Goal: Find specific page/section: Locate item on page

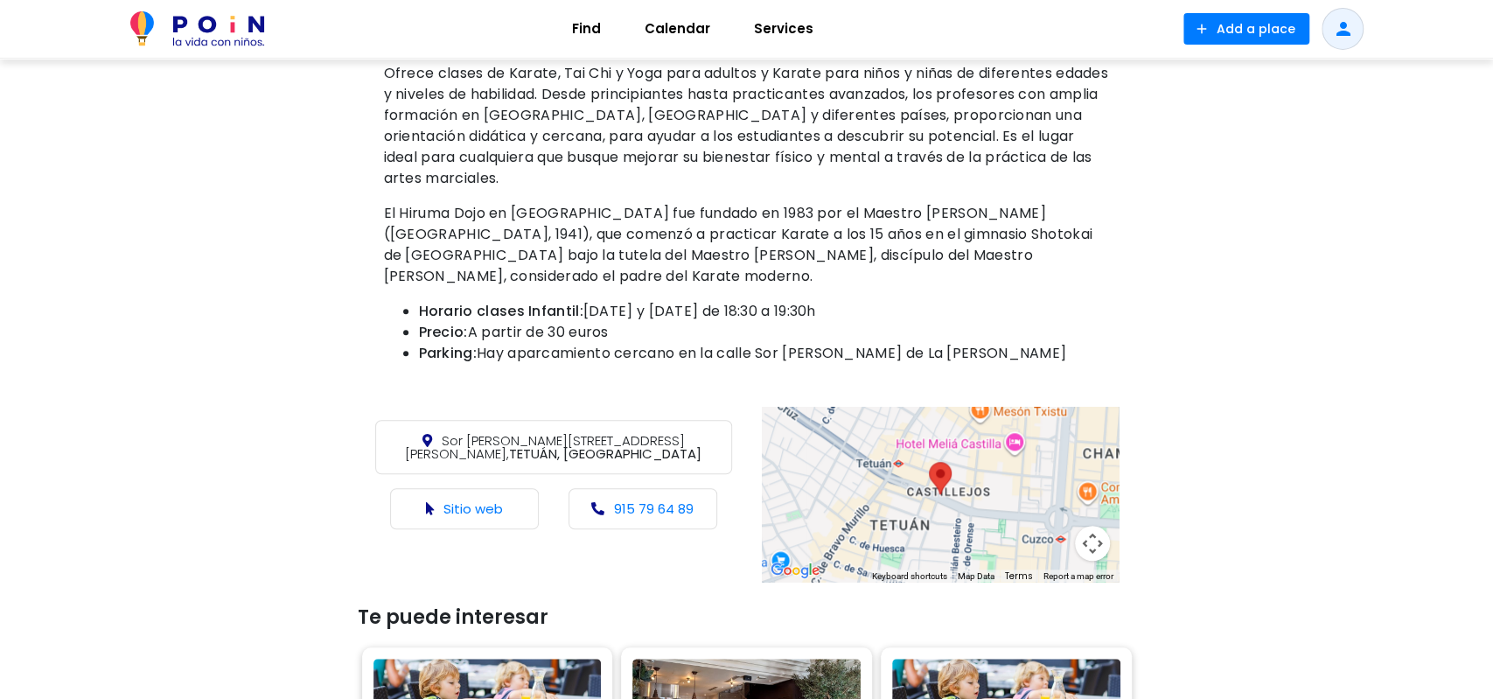
scroll to position [817, 0]
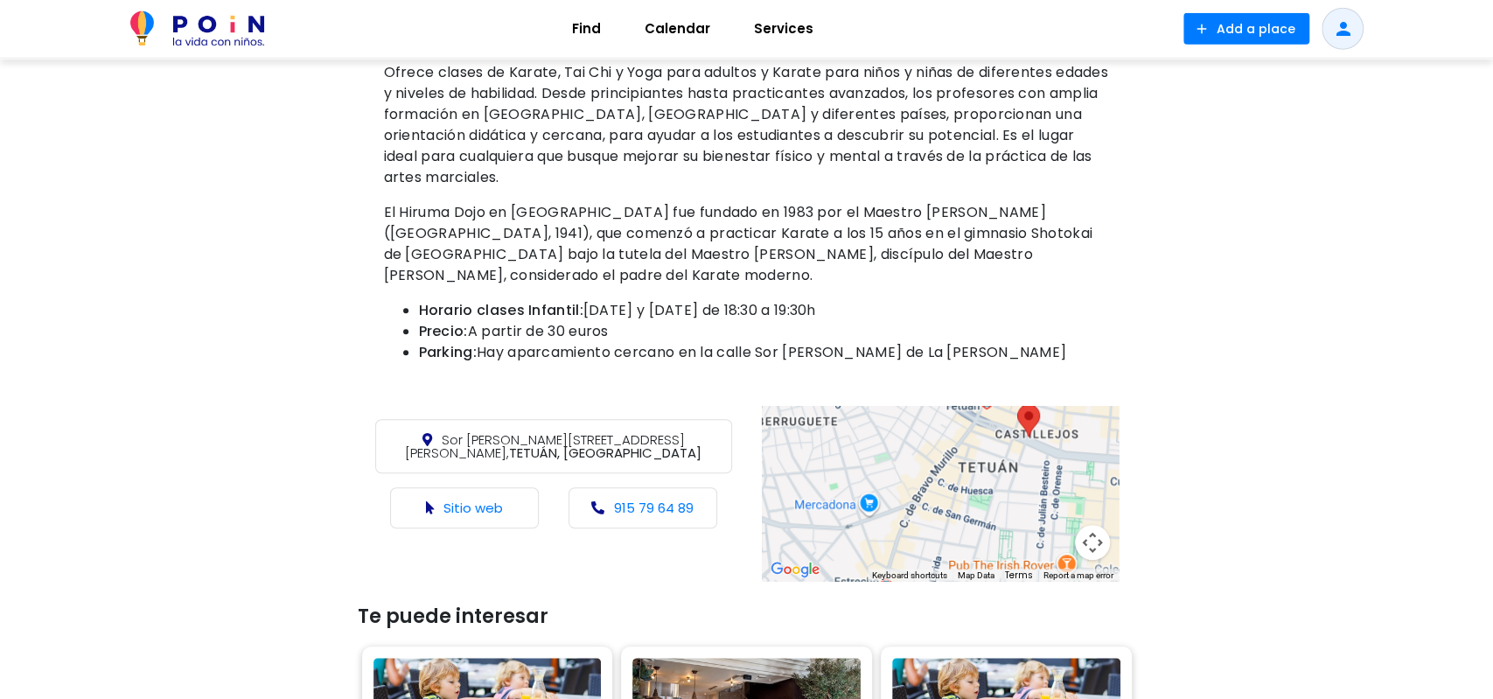
drag, startPoint x: 971, startPoint y: 483, endPoint x: 1088, endPoint y: 425, distance: 130.6
click at [1088, 425] on div at bounding box center [940, 493] width 357 height 175
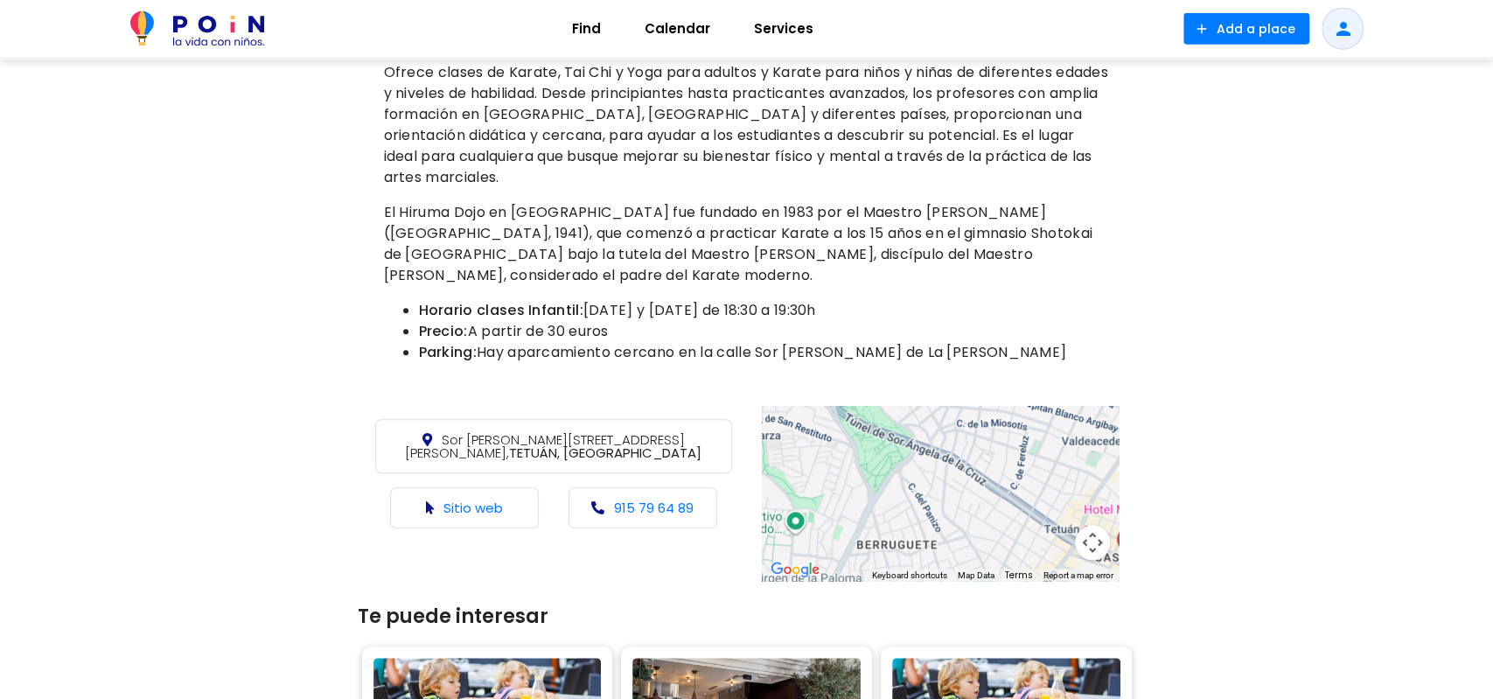
drag, startPoint x: 895, startPoint y: 456, endPoint x: 966, endPoint y: 596, distance: 157.2
click at [966, 581] on div at bounding box center [940, 493] width 357 height 175
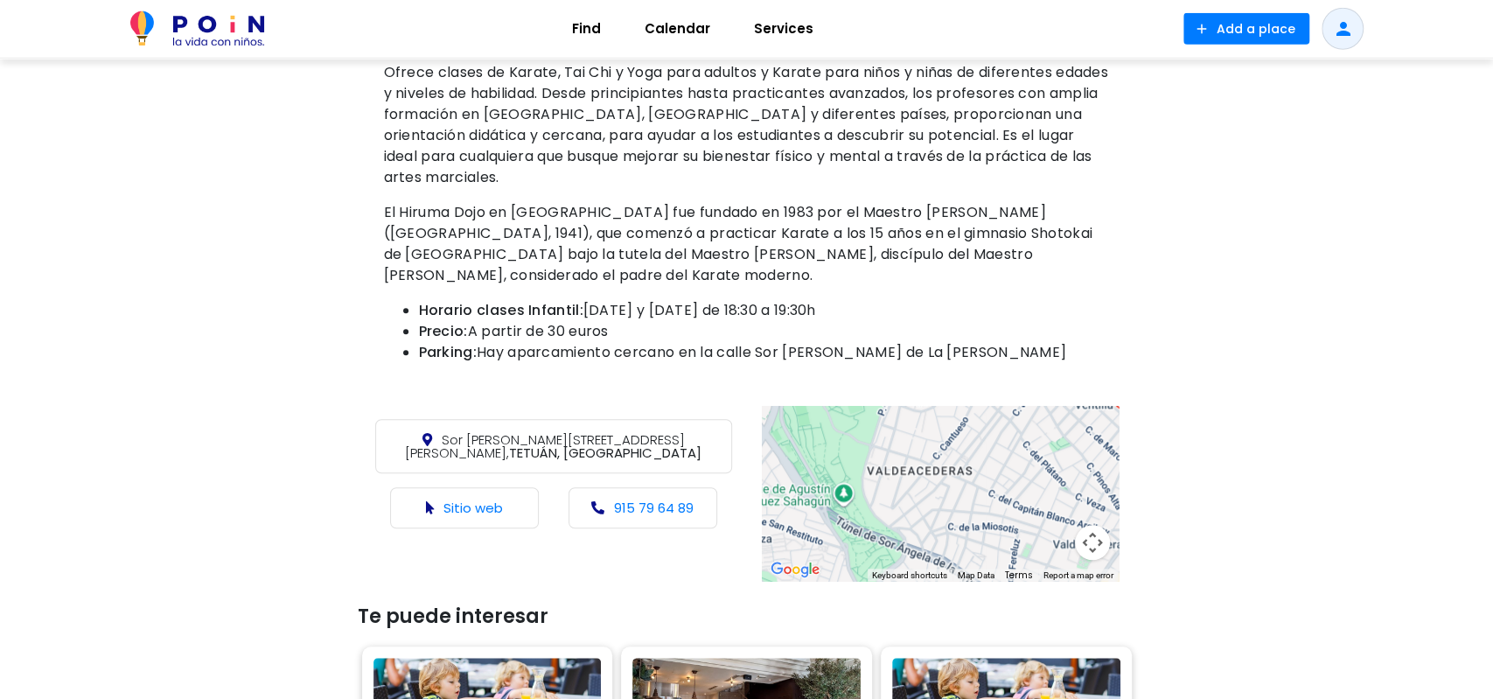
drag, startPoint x: 980, startPoint y: 464, endPoint x: 770, endPoint y: 534, distance: 221.2
click at [762, 544] on div at bounding box center [940, 493] width 357 height 175
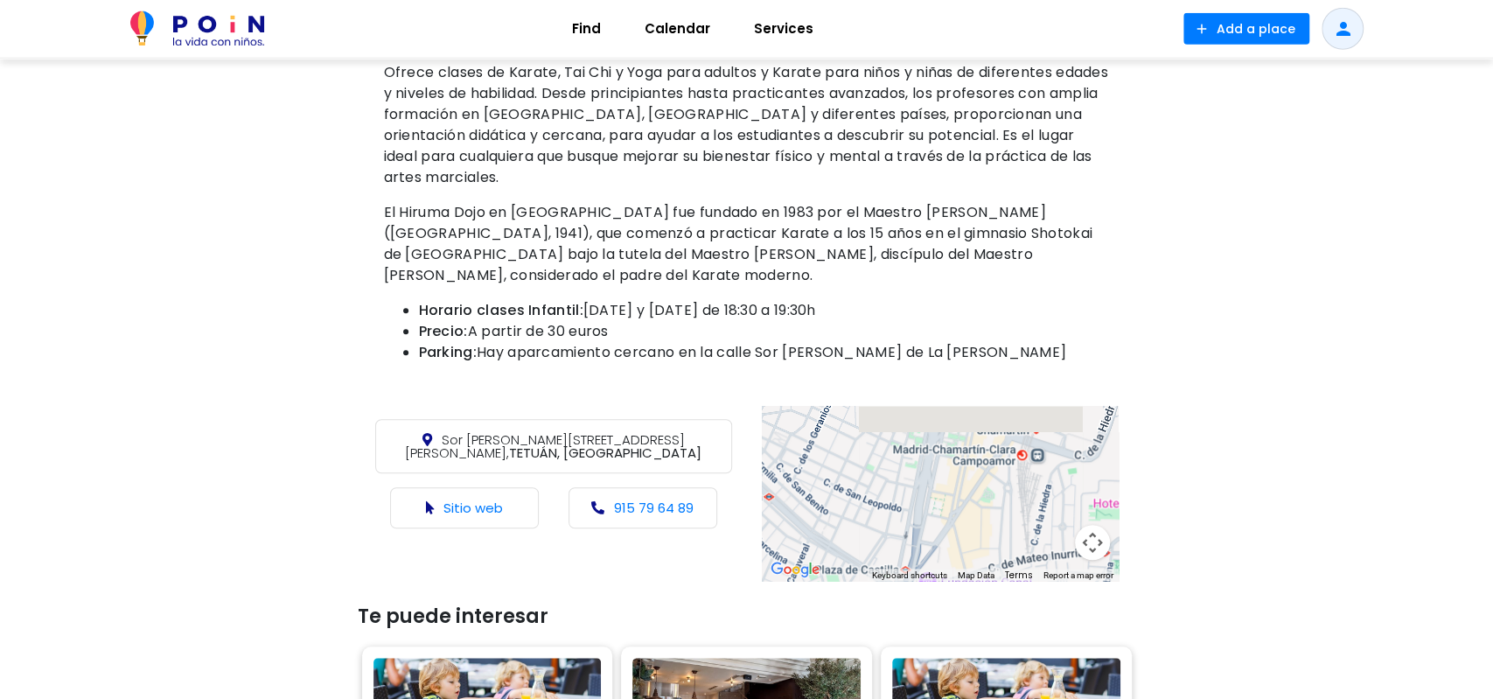
drag, startPoint x: 982, startPoint y: 456, endPoint x: 902, endPoint y: 544, distance: 119.5
click at [902, 544] on div at bounding box center [940, 493] width 357 height 175
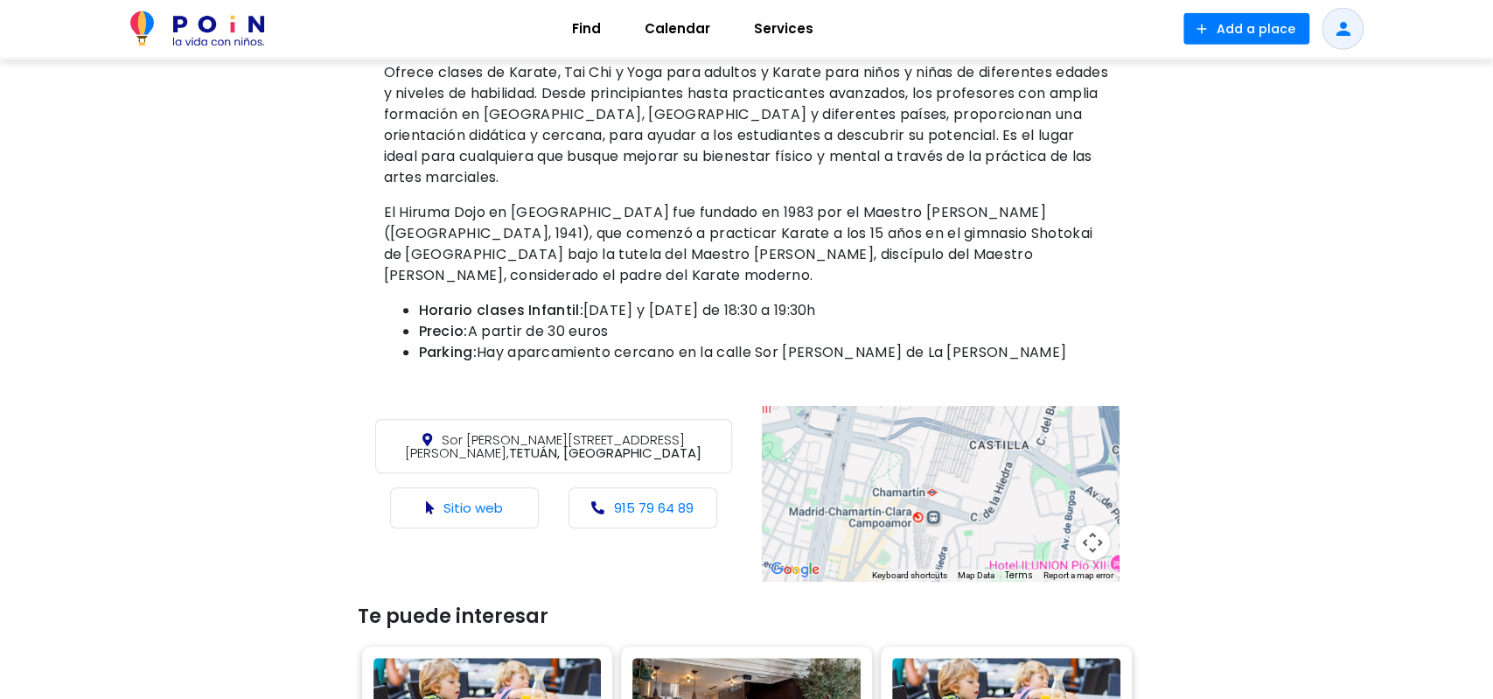
drag, startPoint x: 1003, startPoint y: 457, endPoint x: 903, endPoint y: 519, distance: 117.4
click at [903, 519] on div at bounding box center [940, 493] width 357 height 175
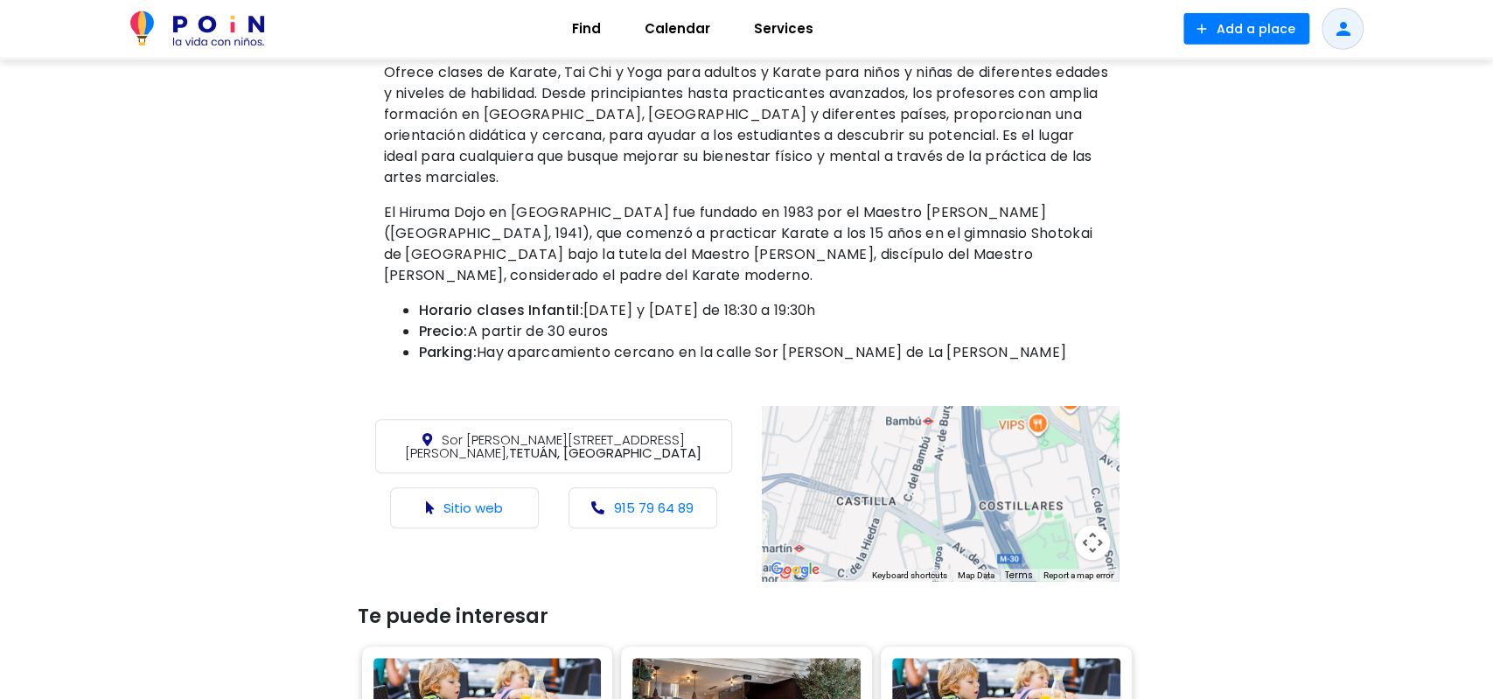
drag, startPoint x: 1021, startPoint y: 470, endPoint x: 861, endPoint y: 509, distance: 164.0
click at [861, 509] on div at bounding box center [940, 493] width 357 height 175
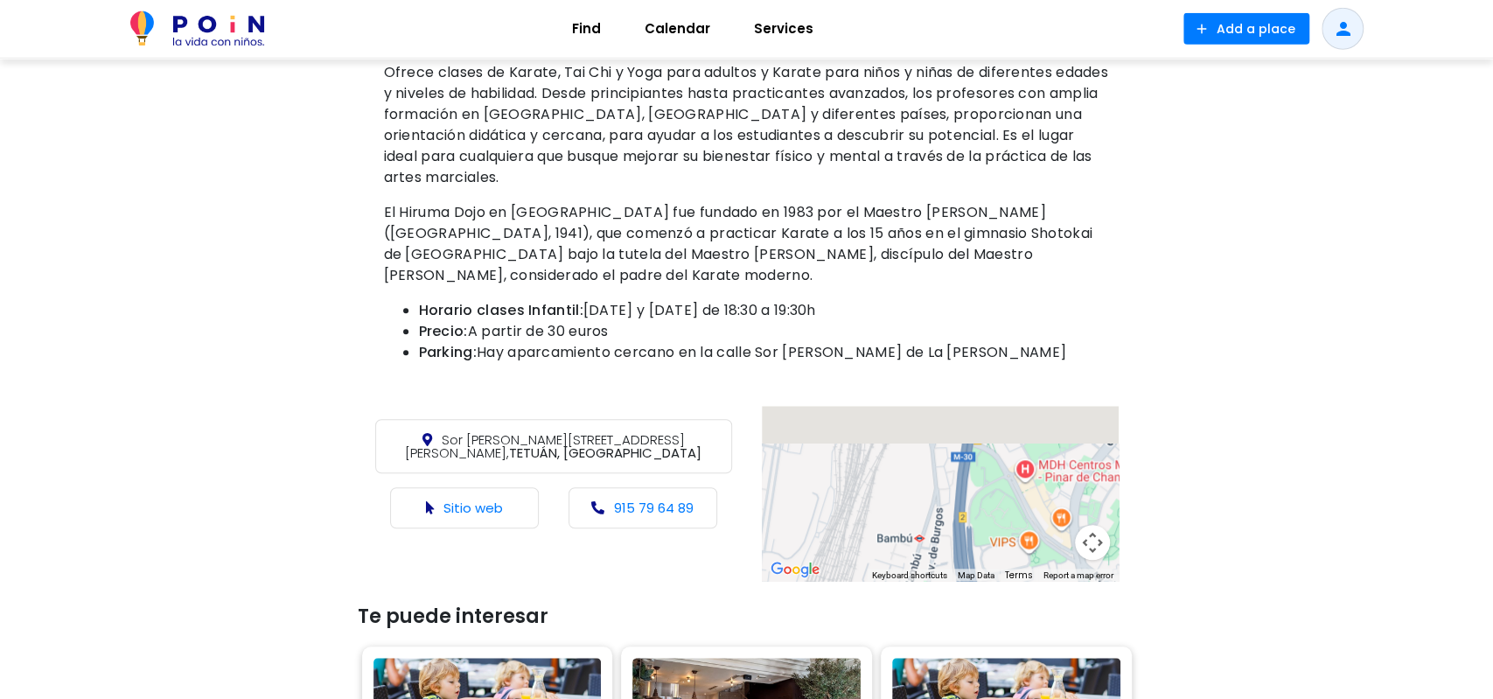
drag, startPoint x: 963, startPoint y: 447, endPoint x: 990, endPoint y: 588, distance: 143.4
click at [990, 581] on div at bounding box center [940, 493] width 357 height 175
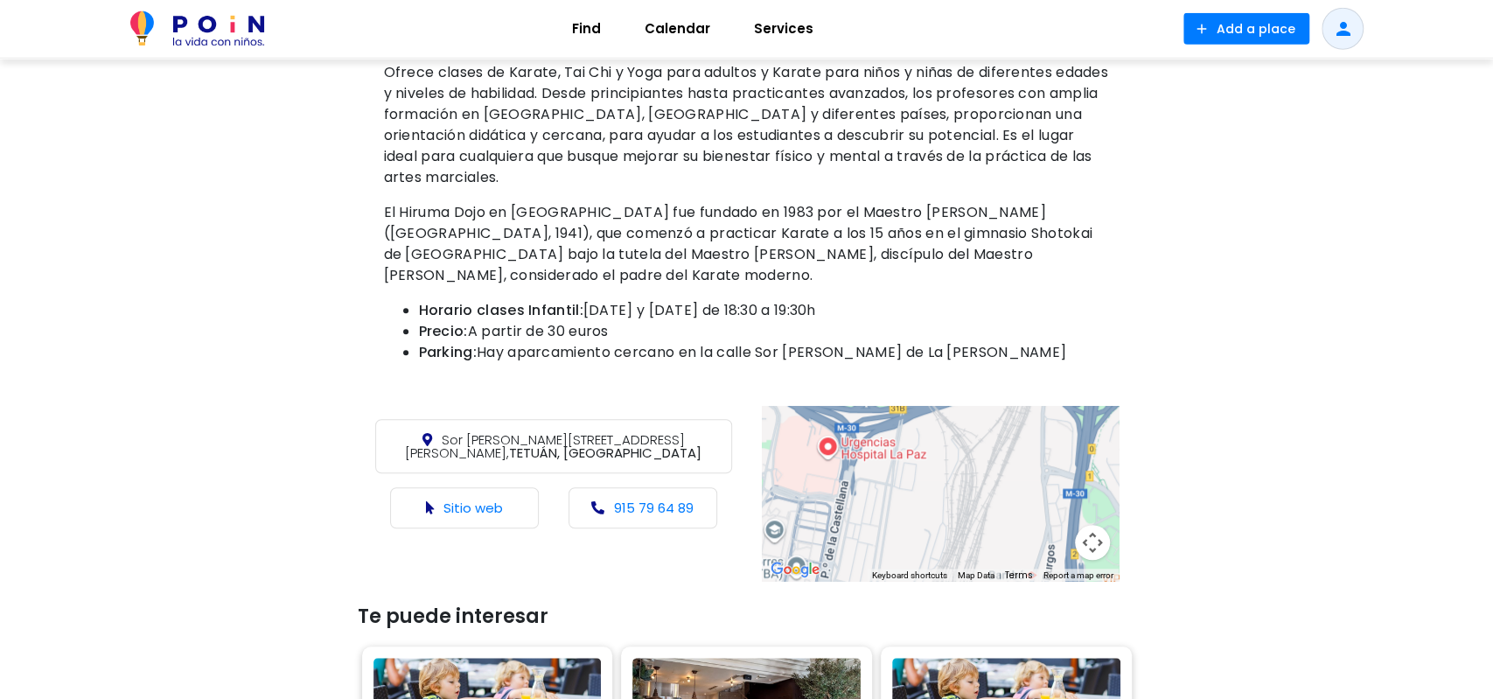
drag, startPoint x: 963, startPoint y: 474, endPoint x: 1078, endPoint y: 514, distance: 122.2
click at [1078, 514] on div "Keyboard shortcuts Map Data Map data ©2025 Google, Inst. Geogr. Nacional Map da…" at bounding box center [940, 493] width 357 height 175
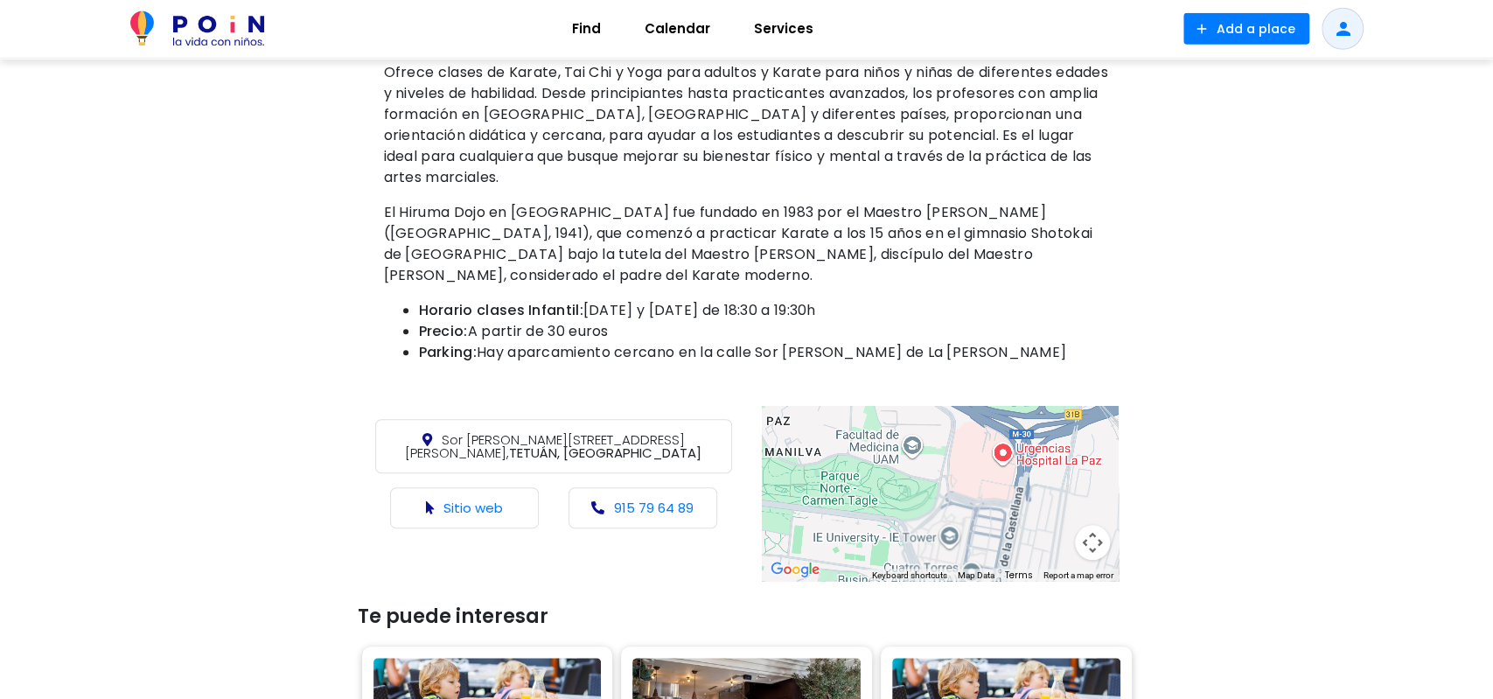
drag, startPoint x: 884, startPoint y: 457, endPoint x: 1063, endPoint y: 544, distance: 199.1
click at [1064, 544] on div at bounding box center [940, 493] width 357 height 175
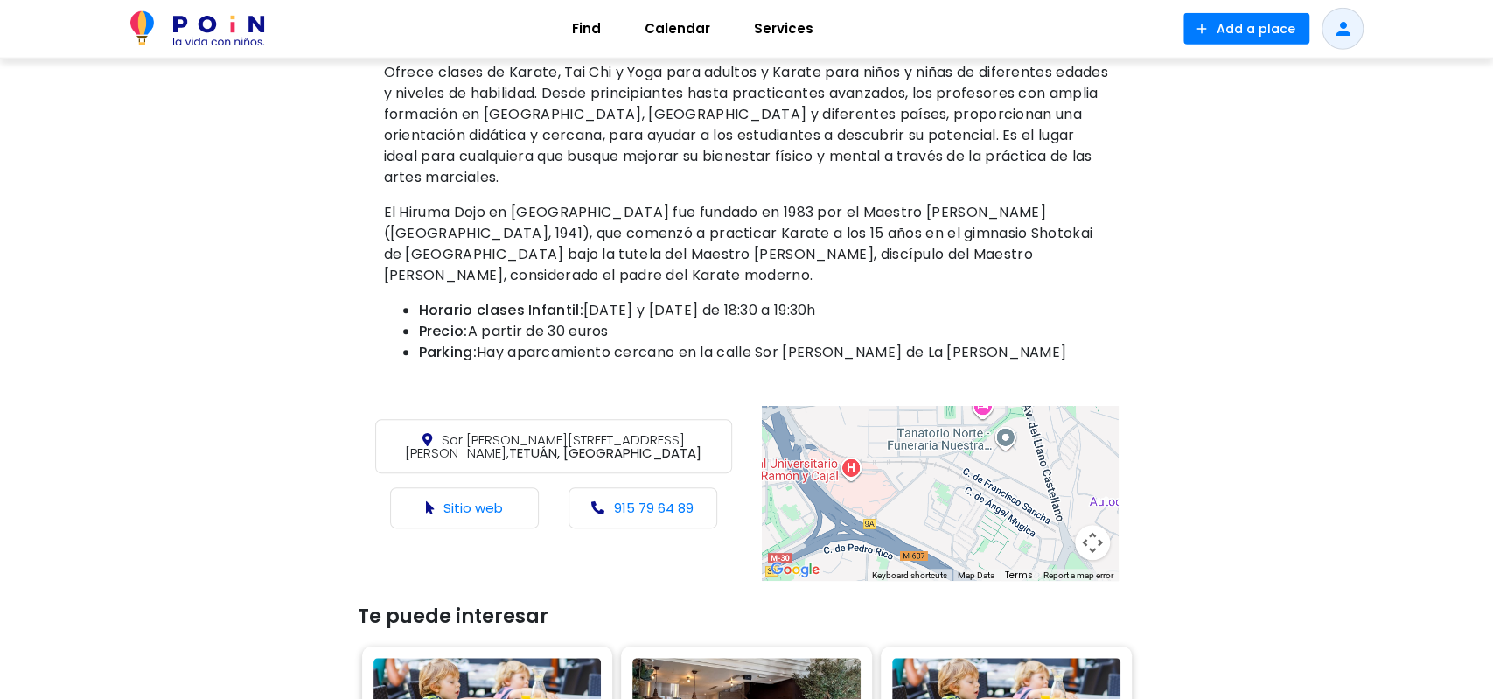
drag, startPoint x: 918, startPoint y: 446, endPoint x: 646, endPoint y: 428, distance: 272.6
click at [762, 428] on div at bounding box center [940, 493] width 357 height 175
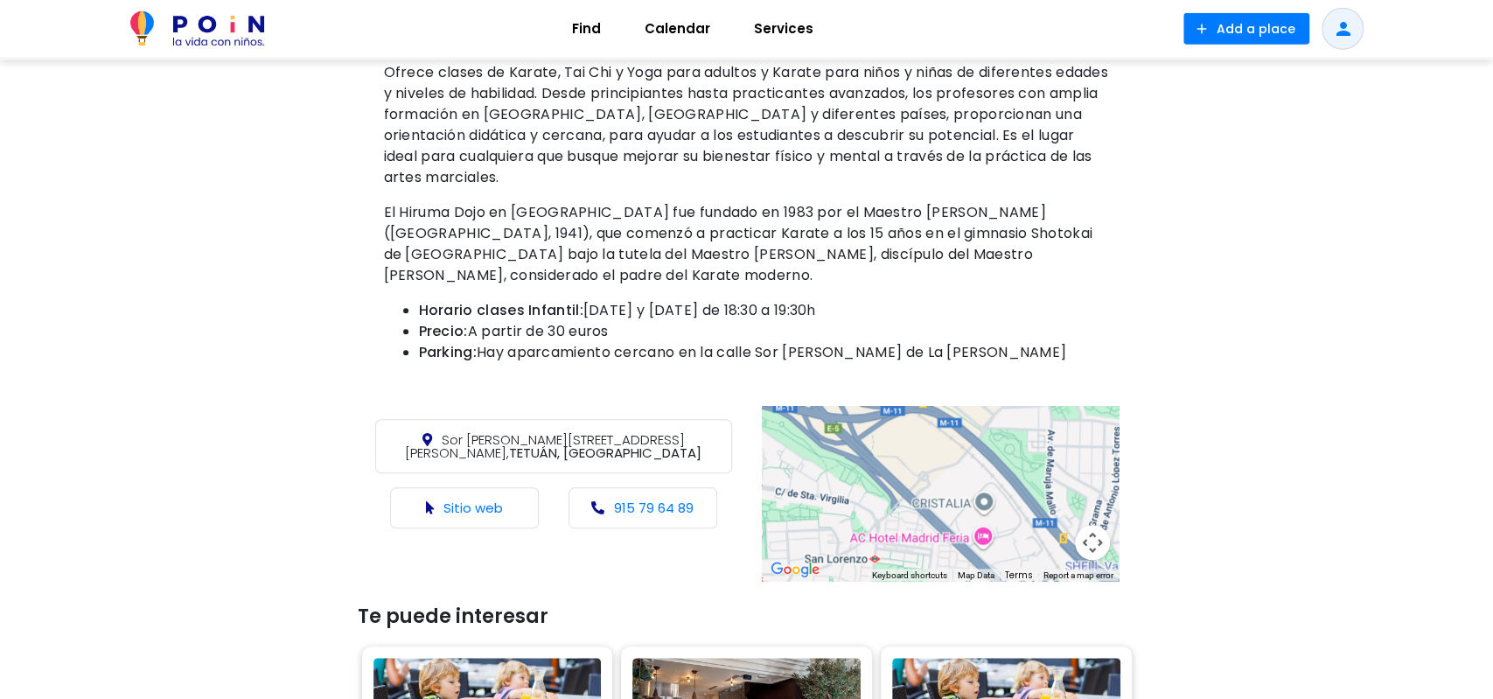
drag, startPoint x: 909, startPoint y: 441, endPoint x: 938, endPoint y: 364, distance: 82.2
click at [938, 406] on div at bounding box center [940, 493] width 357 height 175
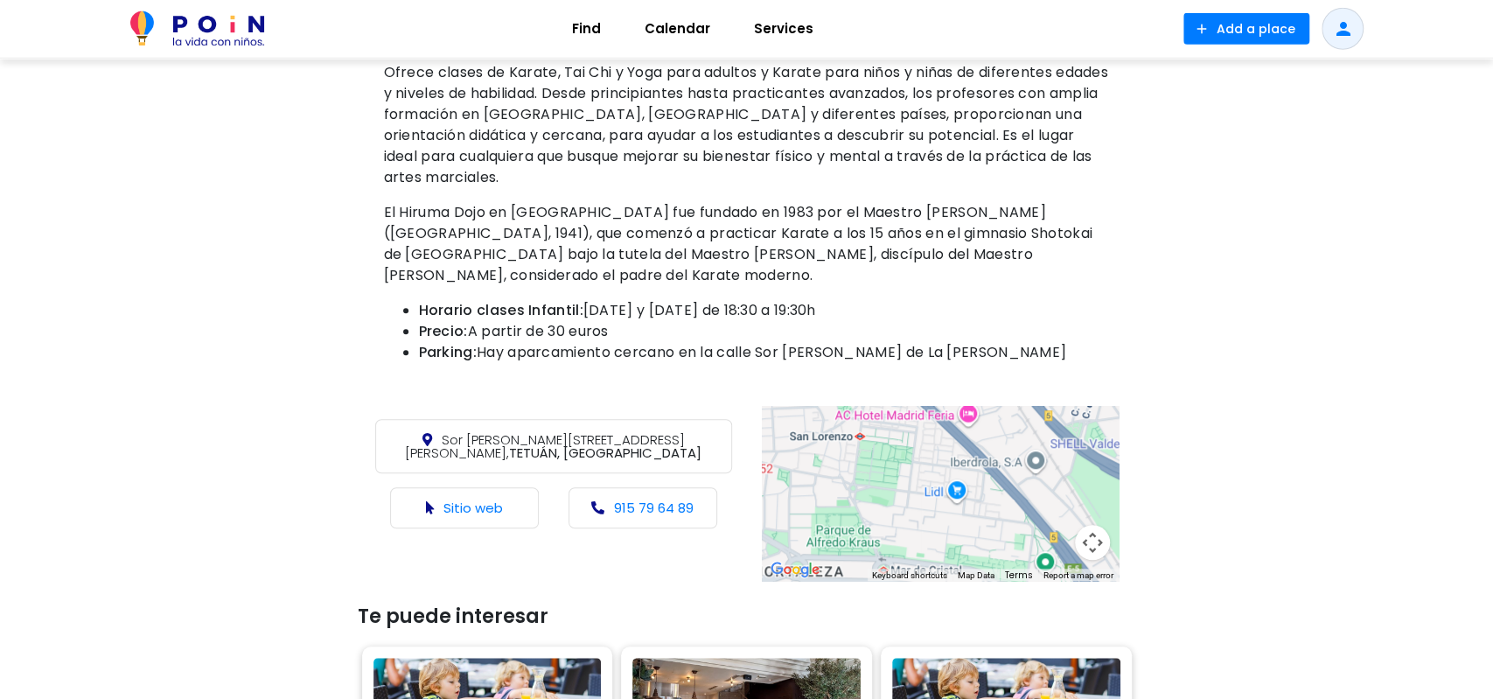
drag, startPoint x: 951, startPoint y: 462, endPoint x: 909, endPoint y: 426, distance: 55.9
click at [909, 426] on div at bounding box center [940, 493] width 357 height 175
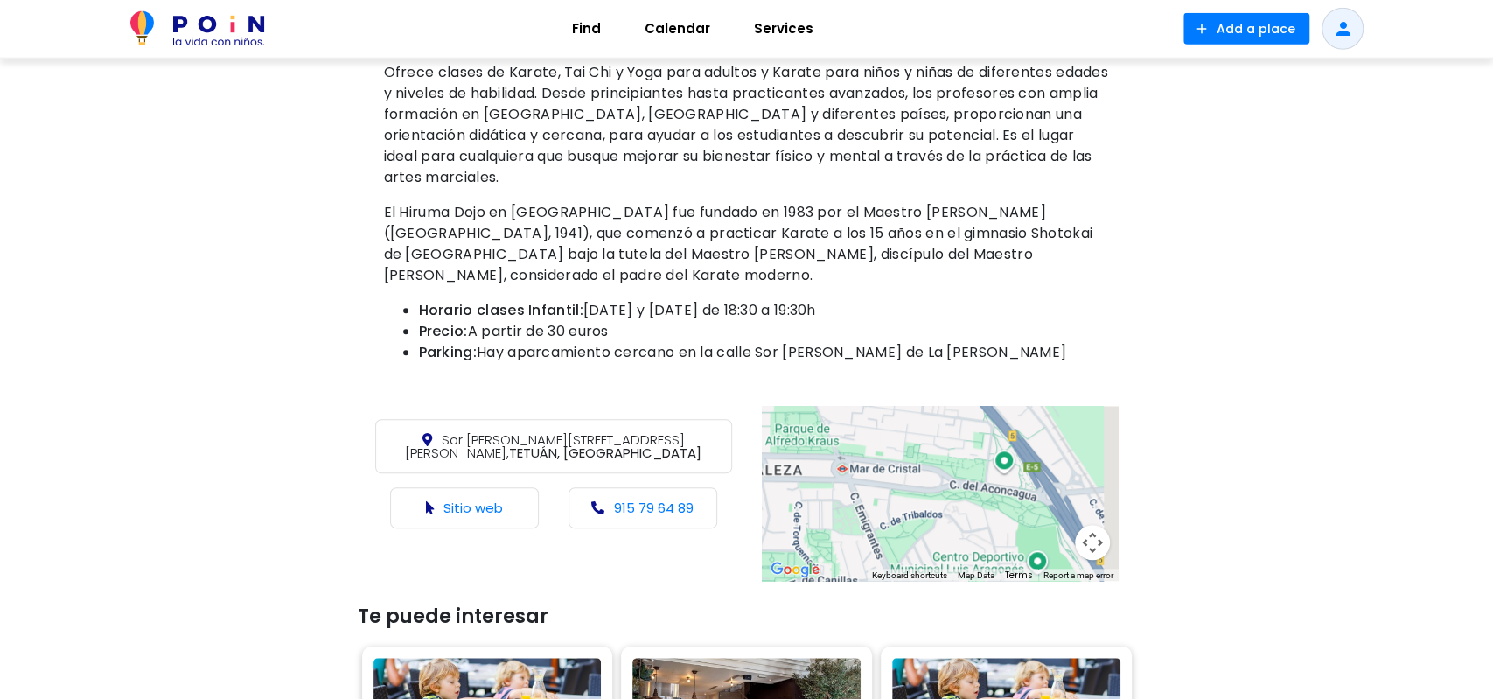
drag, startPoint x: 939, startPoint y: 514, endPoint x: 917, endPoint y: 436, distance: 81.7
click at [898, 413] on div at bounding box center [940, 493] width 357 height 175
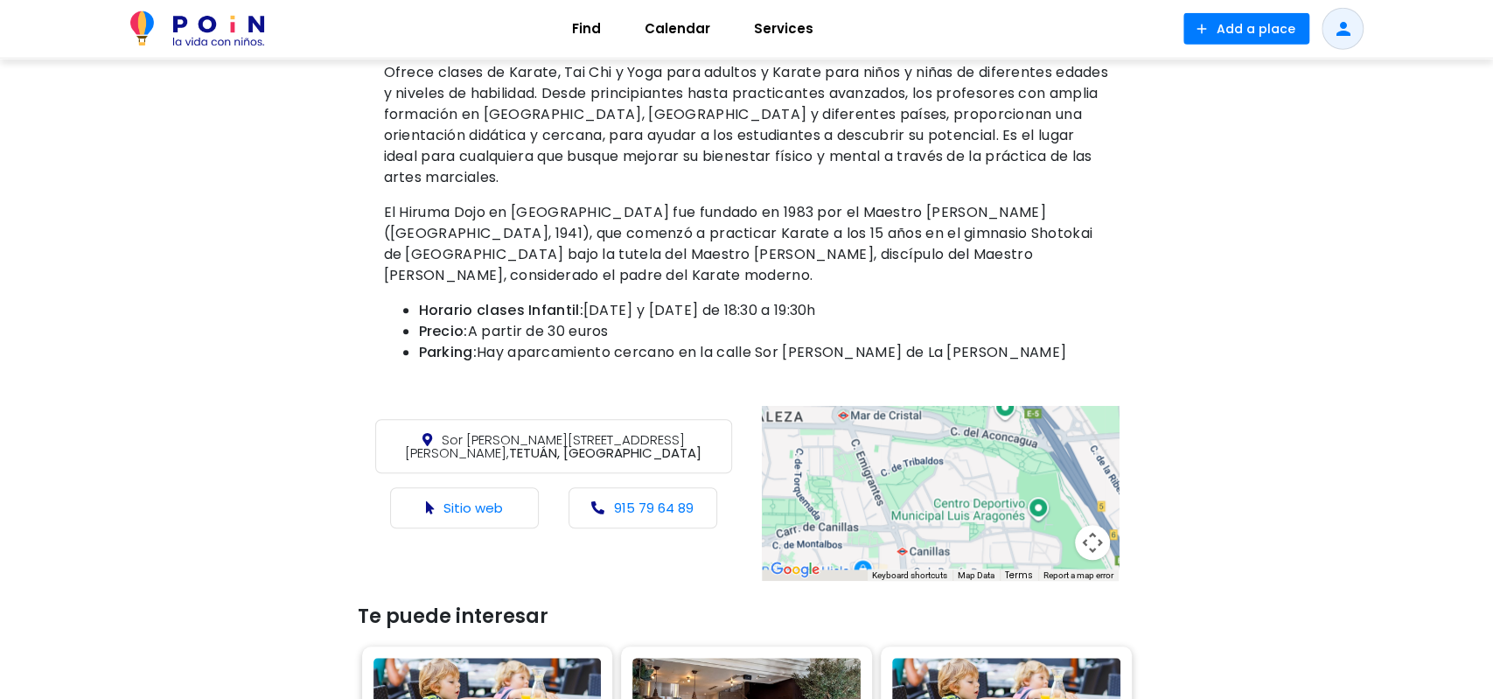
drag, startPoint x: 967, startPoint y: 484, endPoint x: 979, endPoint y: 397, distance: 88.2
click at [979, 406] on div at bounding box center [940, 493] width 357 height 175
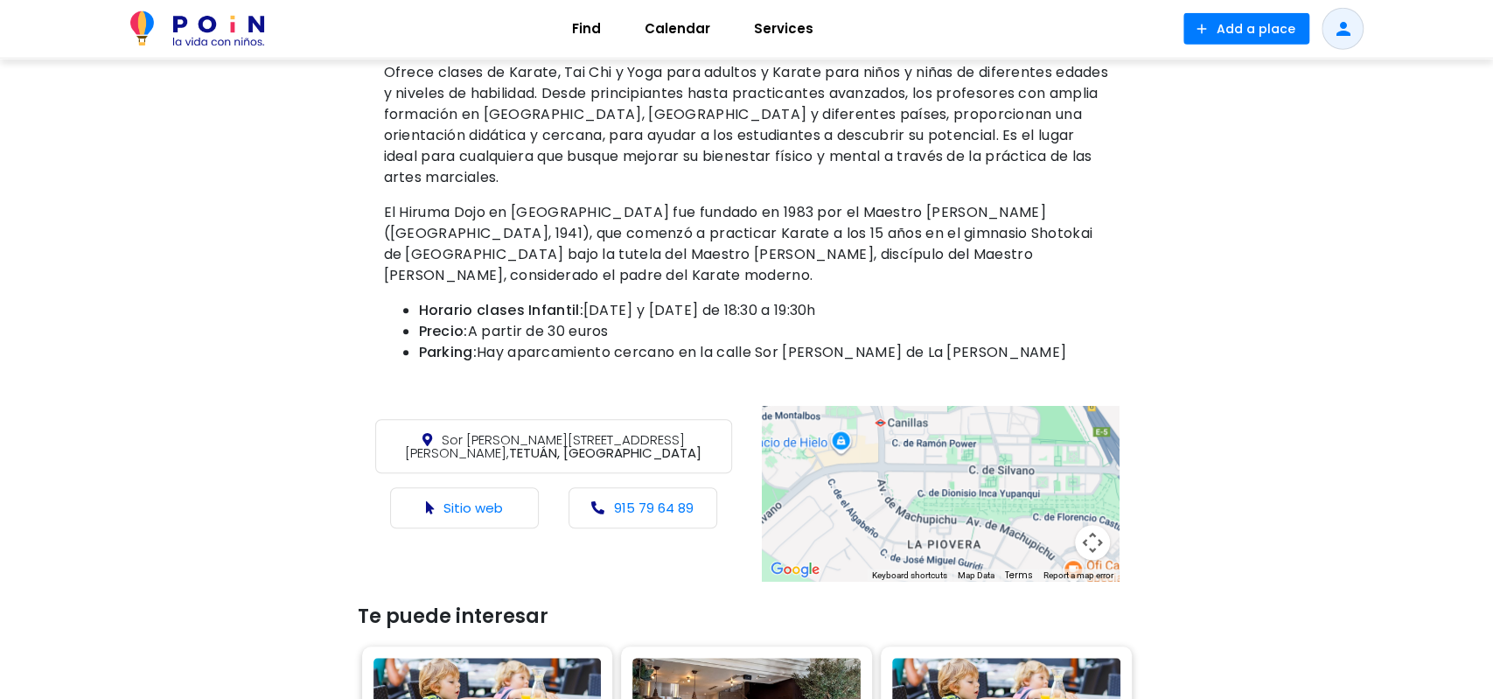
drag, startPoint x: 972, startPoint y: 478, endPoint x: 933, endPoint y: 408, distance: 79.8
click at [933, 408] on div at bounding box center [940, 493] width 357 height 175
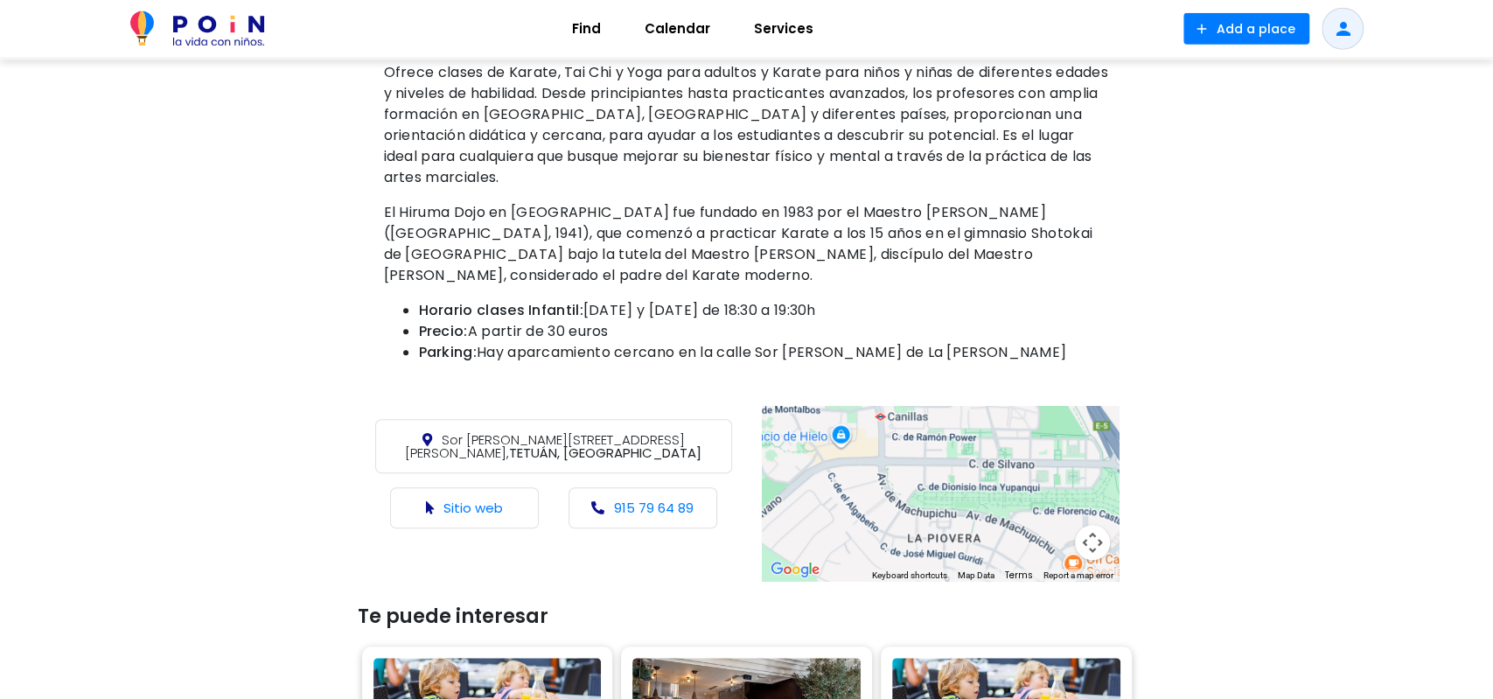
drag, startPoint x: 705, startPoint y: 420, endPoint x: 424, endPoint y: 394, distance: 281.9
click at [424, 401] on div "Sor [PERSON_NAME][STREET_ADDRESS][PERSON_NAME] Sitio web 915 79 64 89 ← Move le…" at bounding box center [746, 493] width 787 height 184
click at [513, 430] on span "Sor [PERSON_NAME][STREET_ADDRESS][PERSON_NAME]," at bounding box center [545, 445] width 280 height 31
drag, startPoint x: 429, startPoint y: 415, endPoint x: 699, endPoint y: 429, distance: 269.7
click at [699, 429] on p "Sor [PERSON_NAME][STREET_ADDRESS][PERSON_NAME]" at bounding box center [553, 446] width 357 height 54
